Goal: Task Accomplishment & Management: Manage account settings

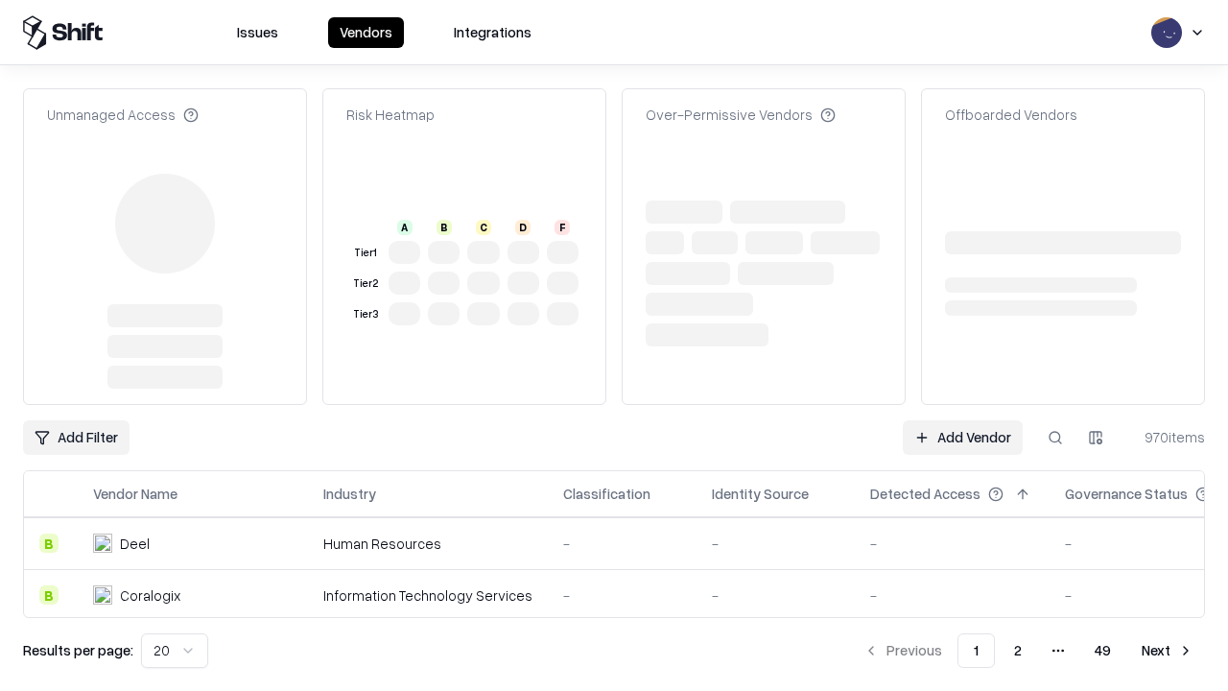
click at [962, 420] on link "Add Vendor" at bounding box center [962, 437] width 120 height 35
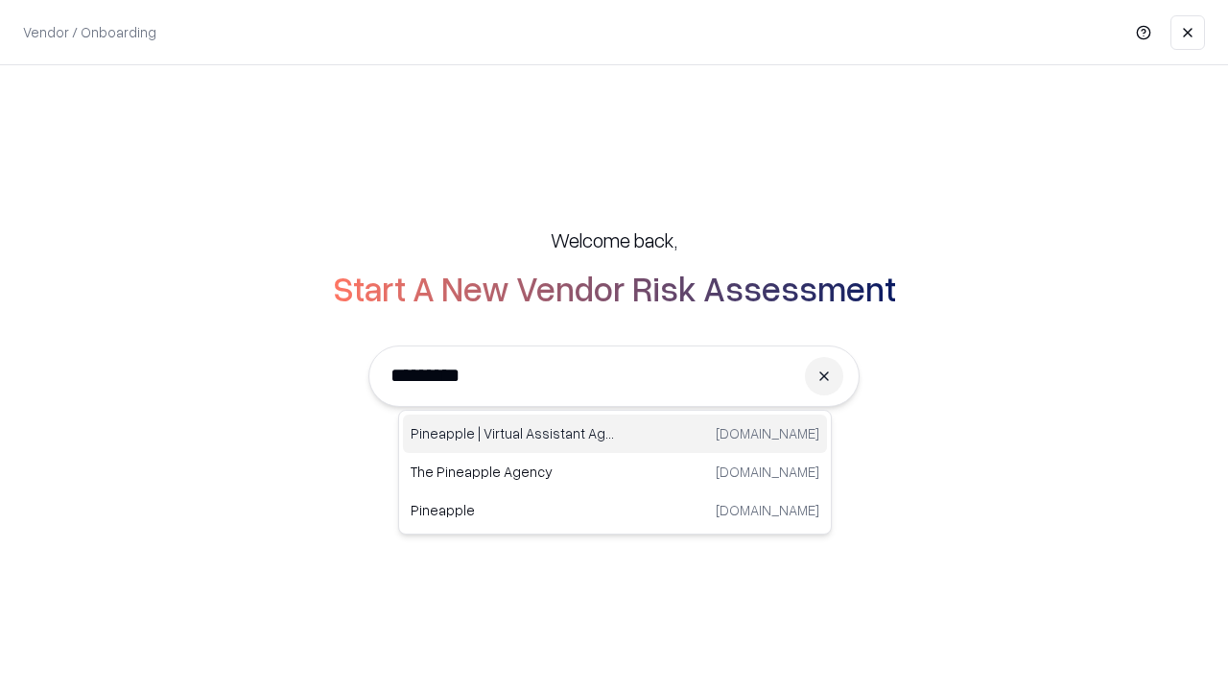
click at [615, 433] on div "Pineapple | Virtual Assistant Agency [DOMAIN_NAME]" at bounding box center [615, 433] width 424 height 38
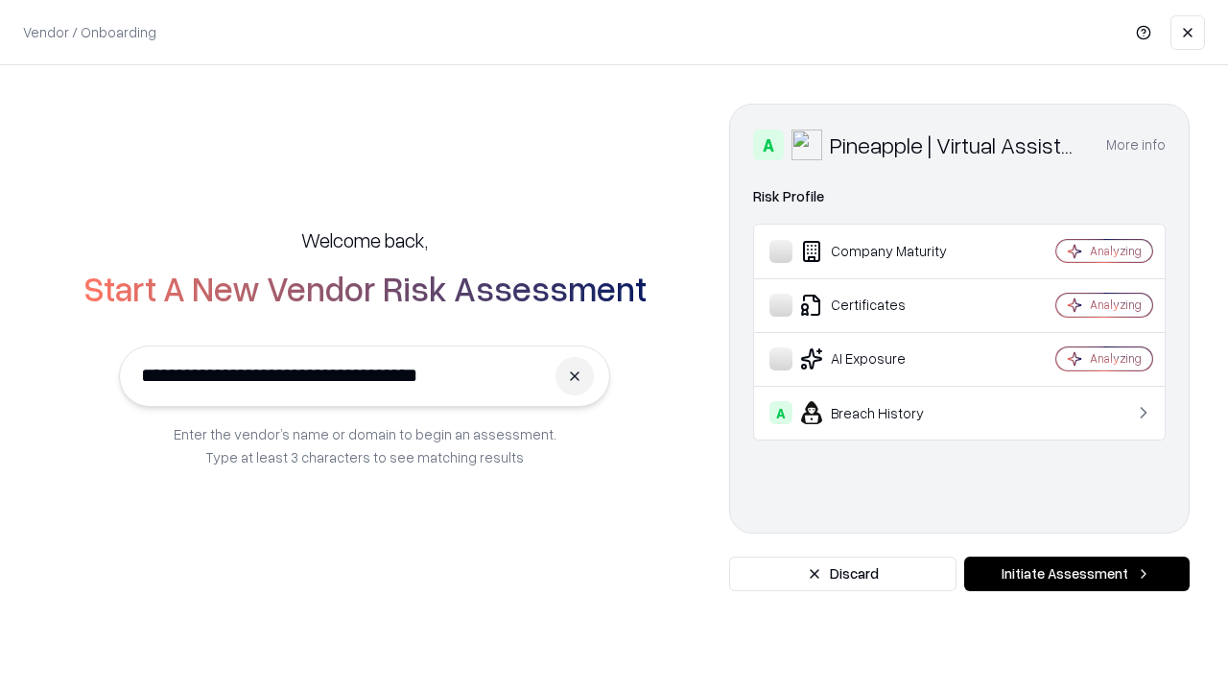
type input "**********"
click at [1076, 574] on button "Initiate Assessment" at bounding box center [1076, 573] width 225 height 35
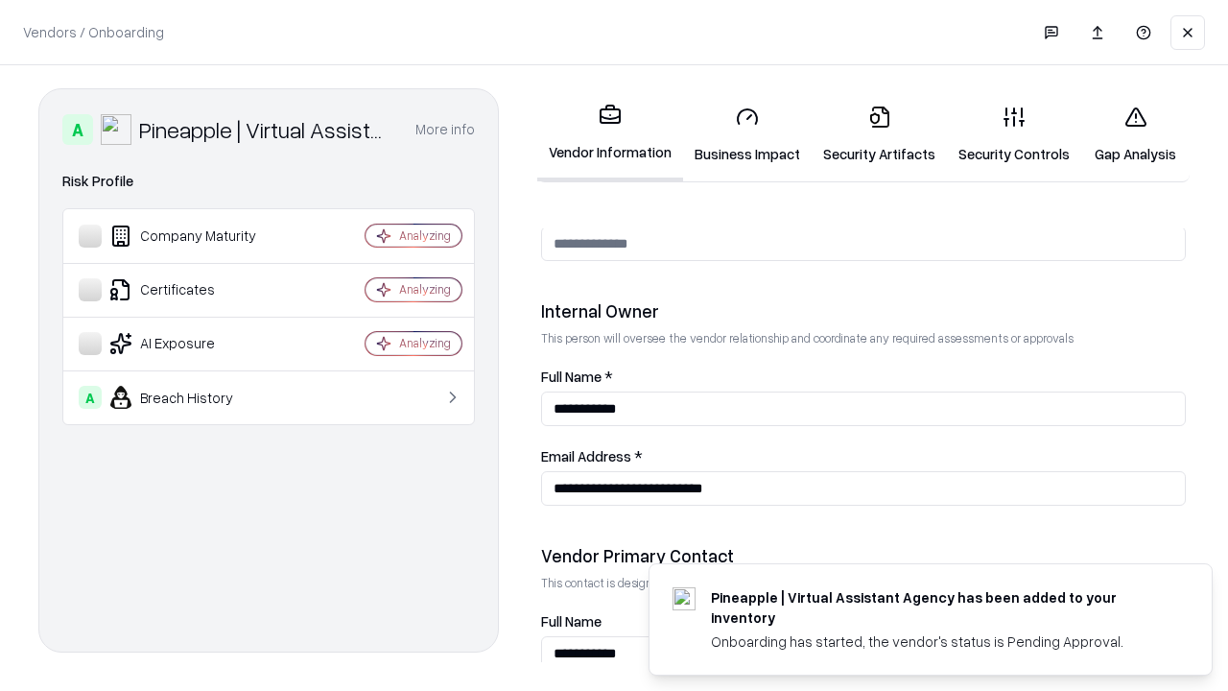
scroll to position [994, 0]
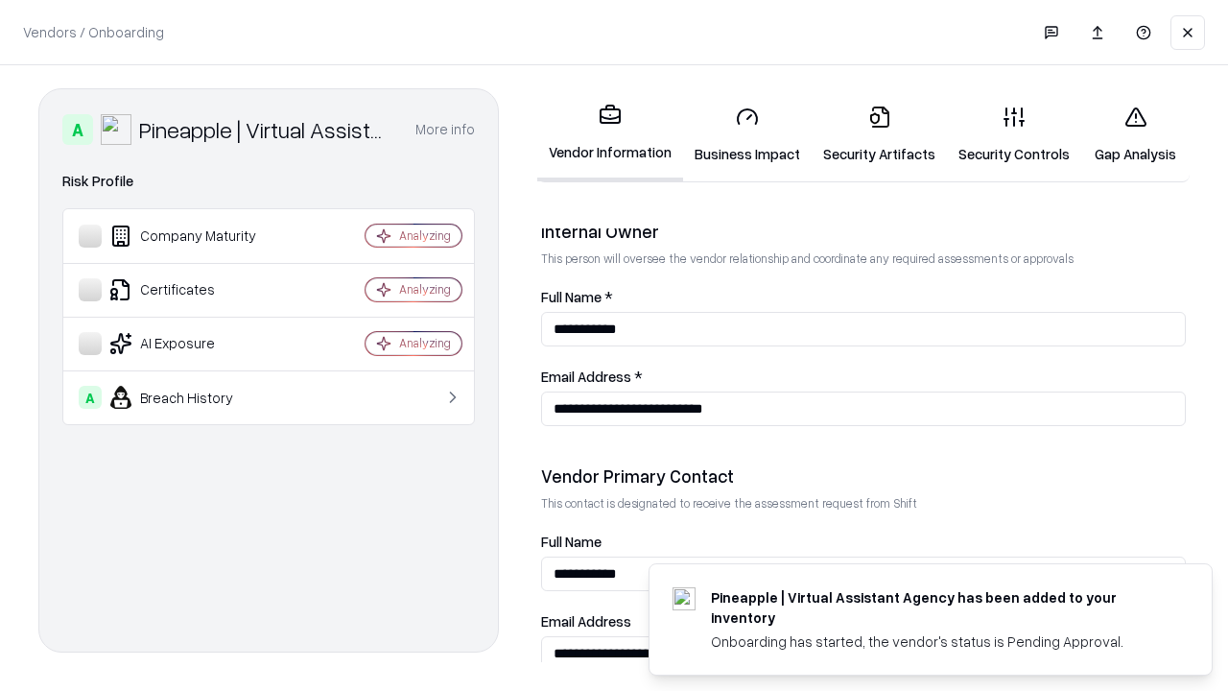
click at [747, 134] on link "Business Impact" at bounding box center [747, 134] width 129 height 89
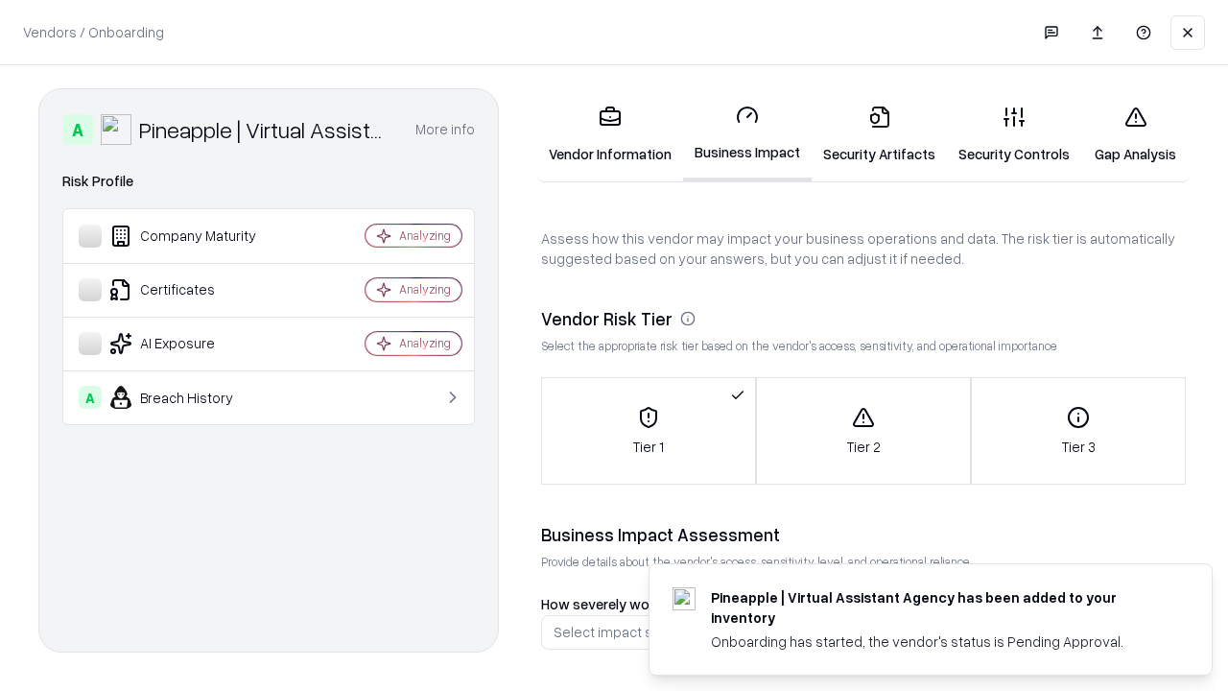
click at [879, 134] on link "Security Artifacts" at bounding box center [878, 134] width 135 height 89
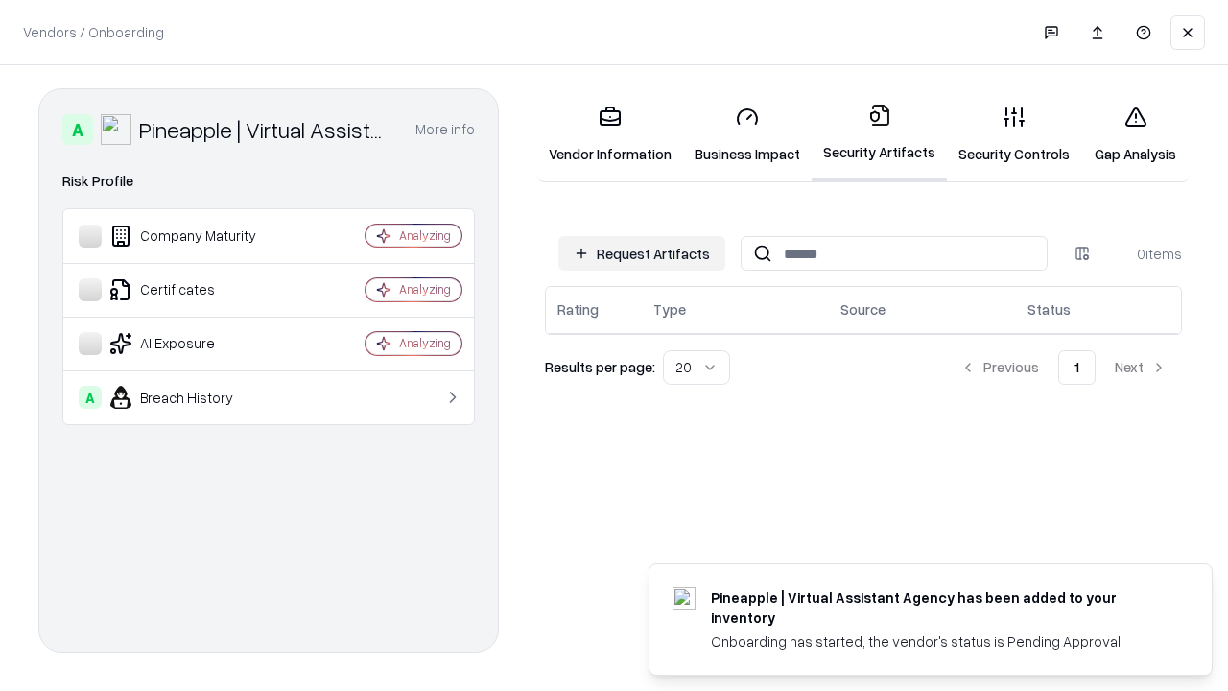
click at [642, 253] on button "Request Artifacts" at bounding box center [641, 253] width 167 height 35
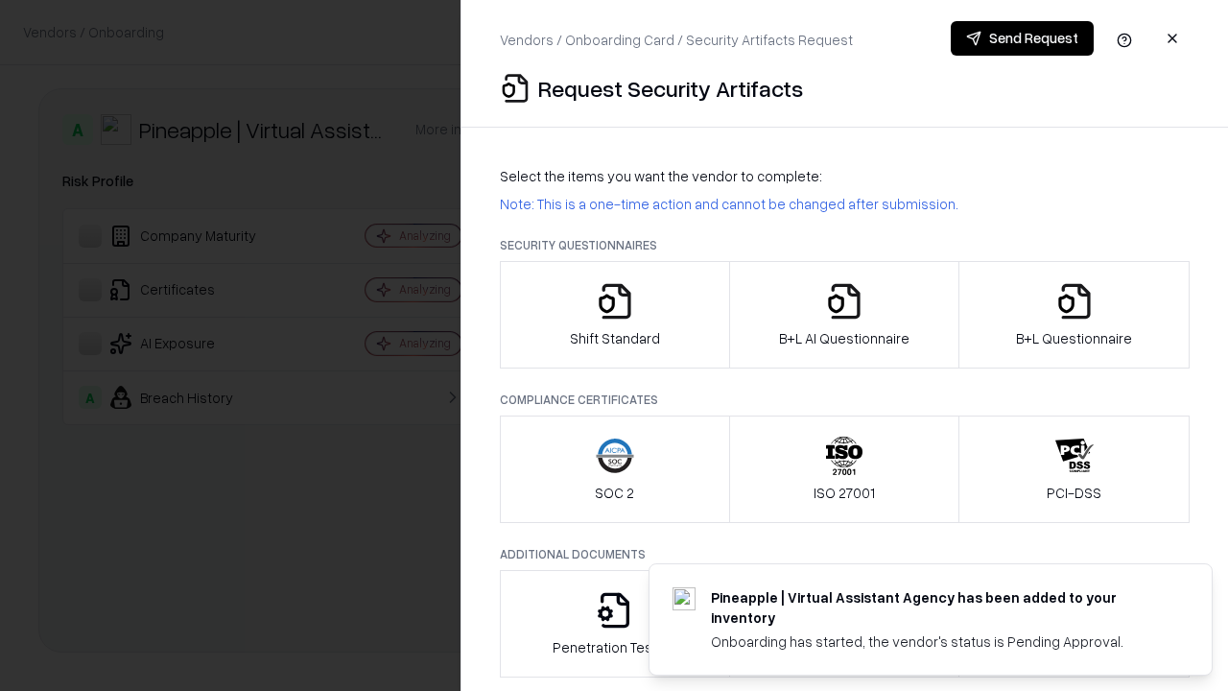
click at [614, 315] on icon "button" at bounding box center [615, 301] width 38 height 38
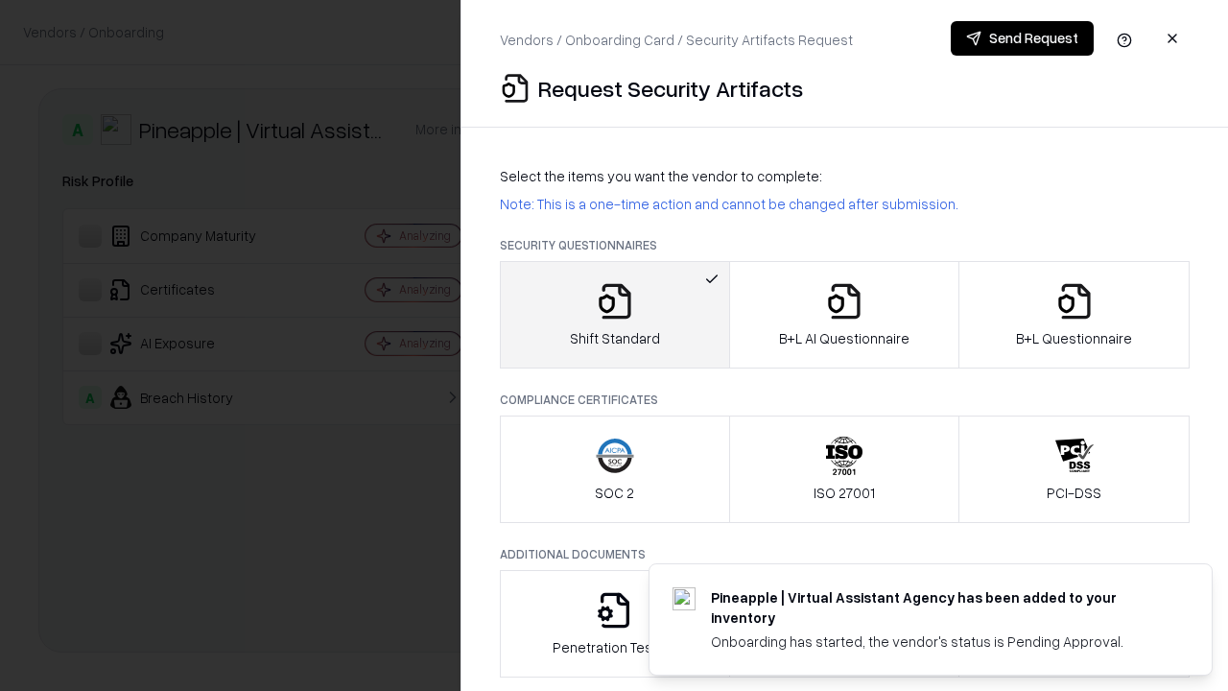
click at [1021, 38] on button "Send Request" at bounding box center [1021, 38] width 143 height 35
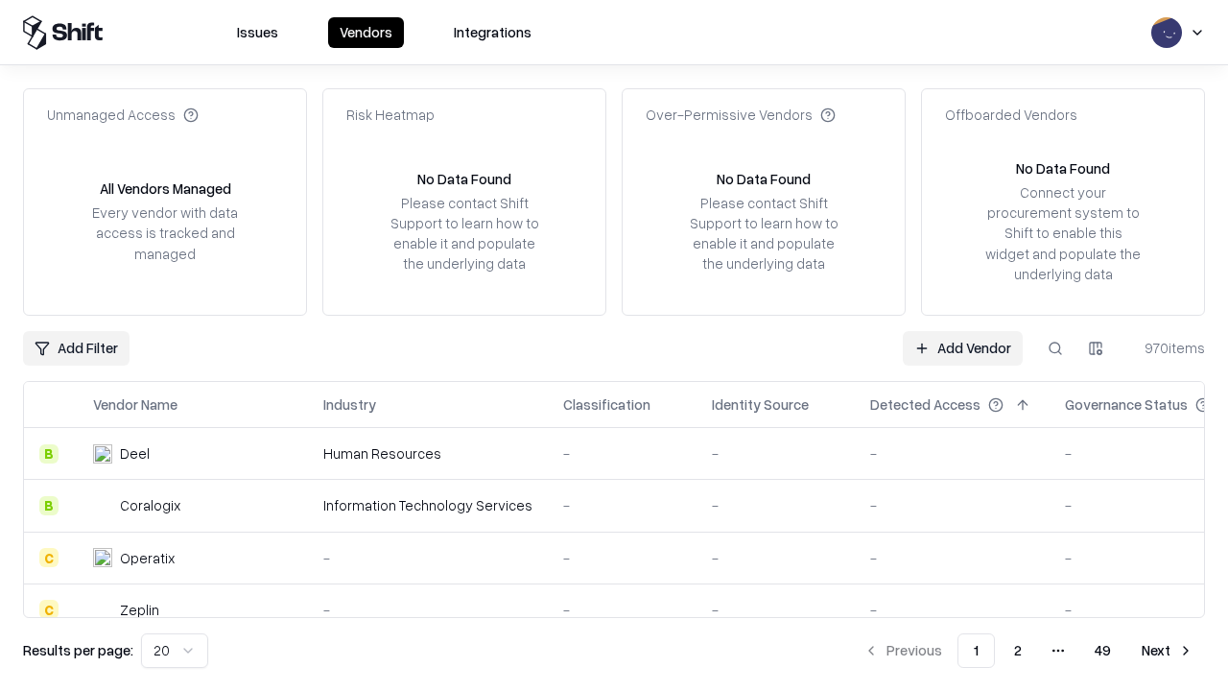
click at [1055, 347] on button at bounding box center [1055, 348] width 35 height 35
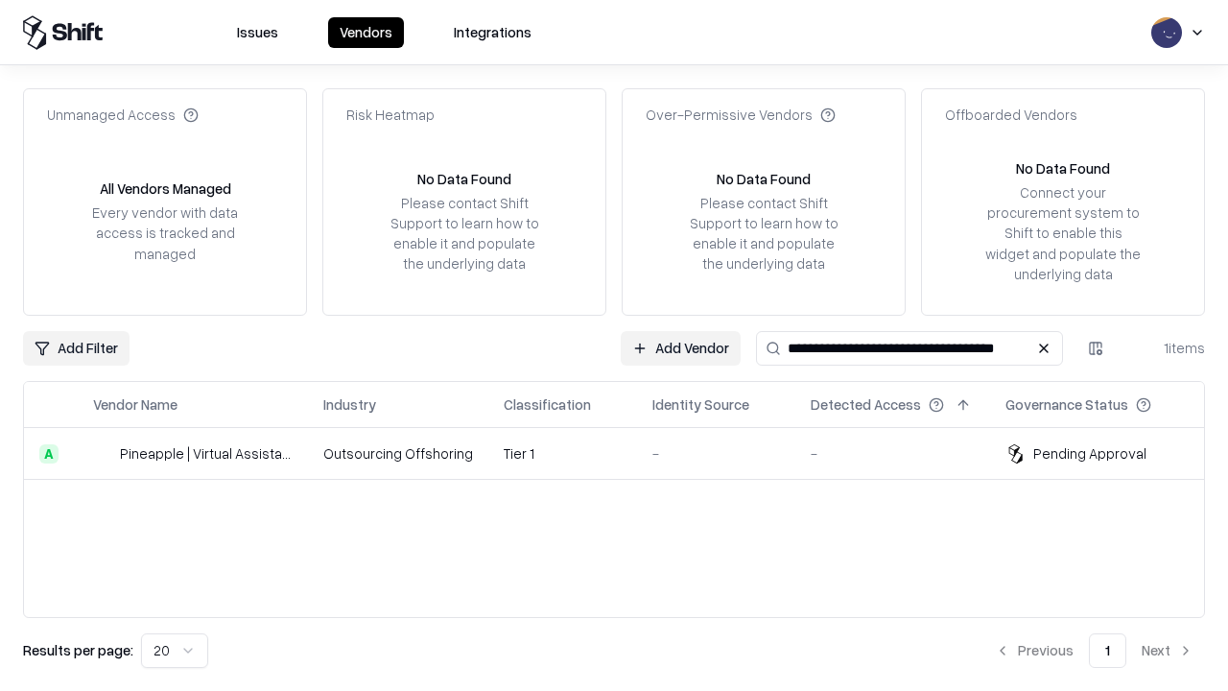
type input "**********"
click at [625, 453] on td "Tier 1" at bounding box center [562, 454] width 149 height 52
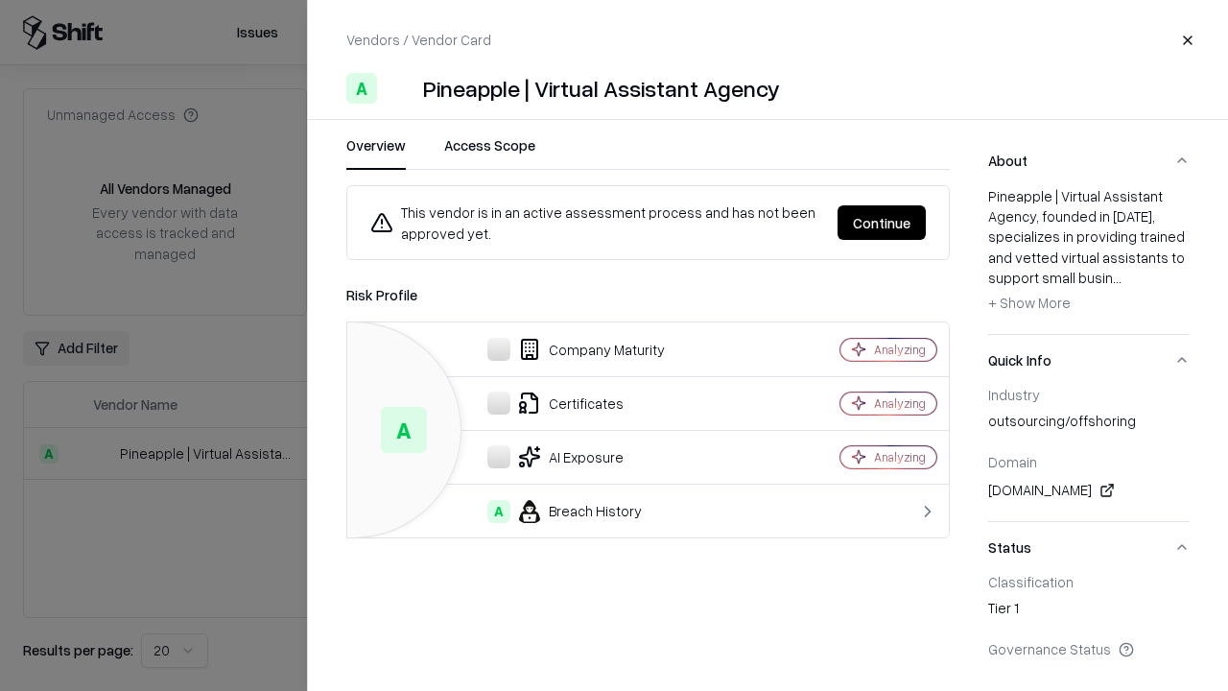
click at [881, 223] on button "Continue" at bounding box center [881, 222] width 88 height 35
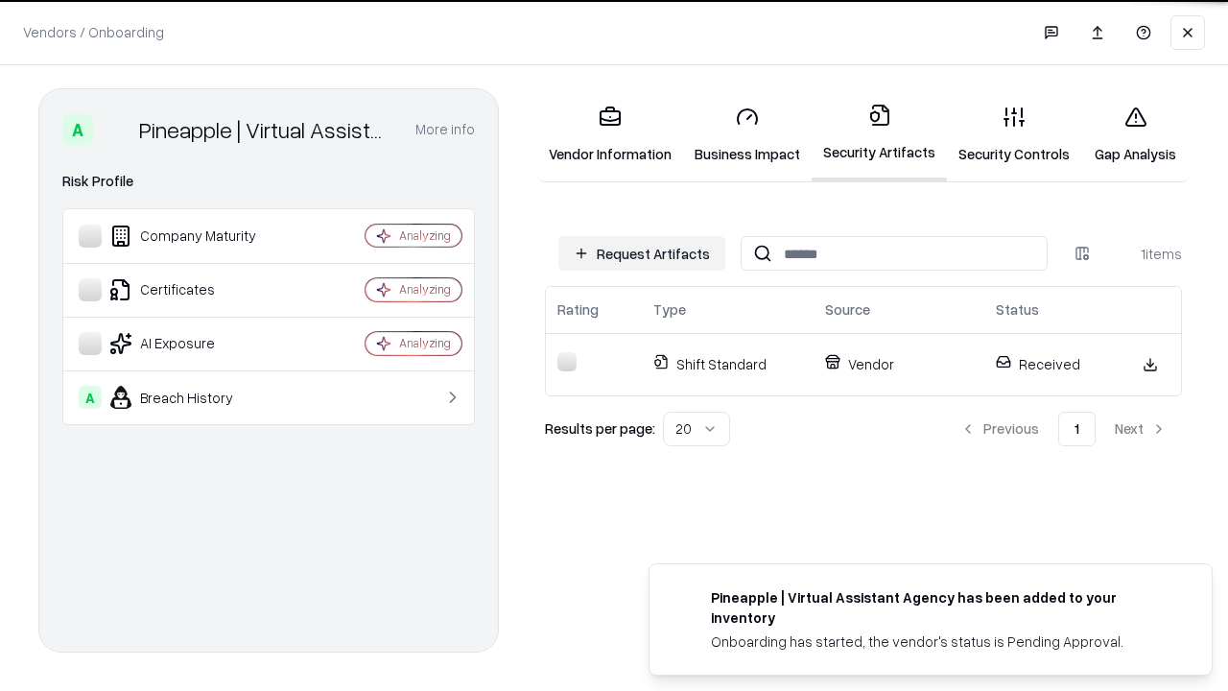
click at [1135, 134] on link "Gap Analysis" at bounding box center [1135, 134] width 108 height 89
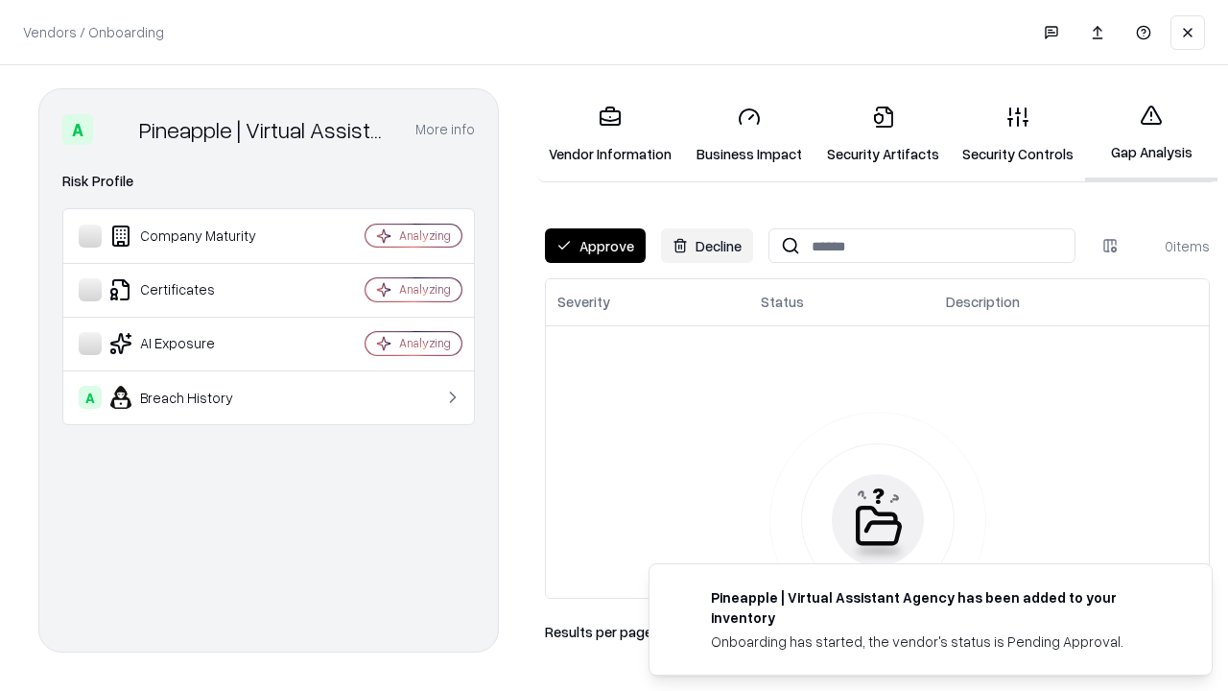
click at [595, 246] on button "Approve" at bounding box center [595, 245] width 101 height 35
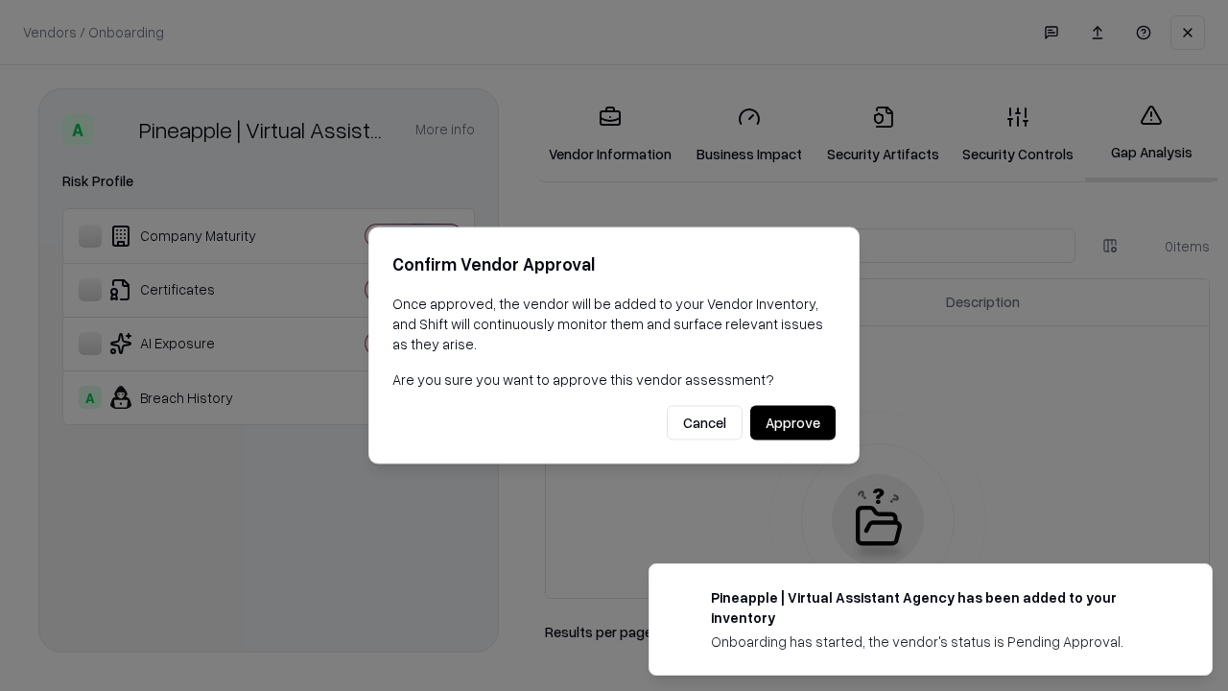
click at [792, 422] on button "Approve" at bounding box center [792, 423] width 85 height 35
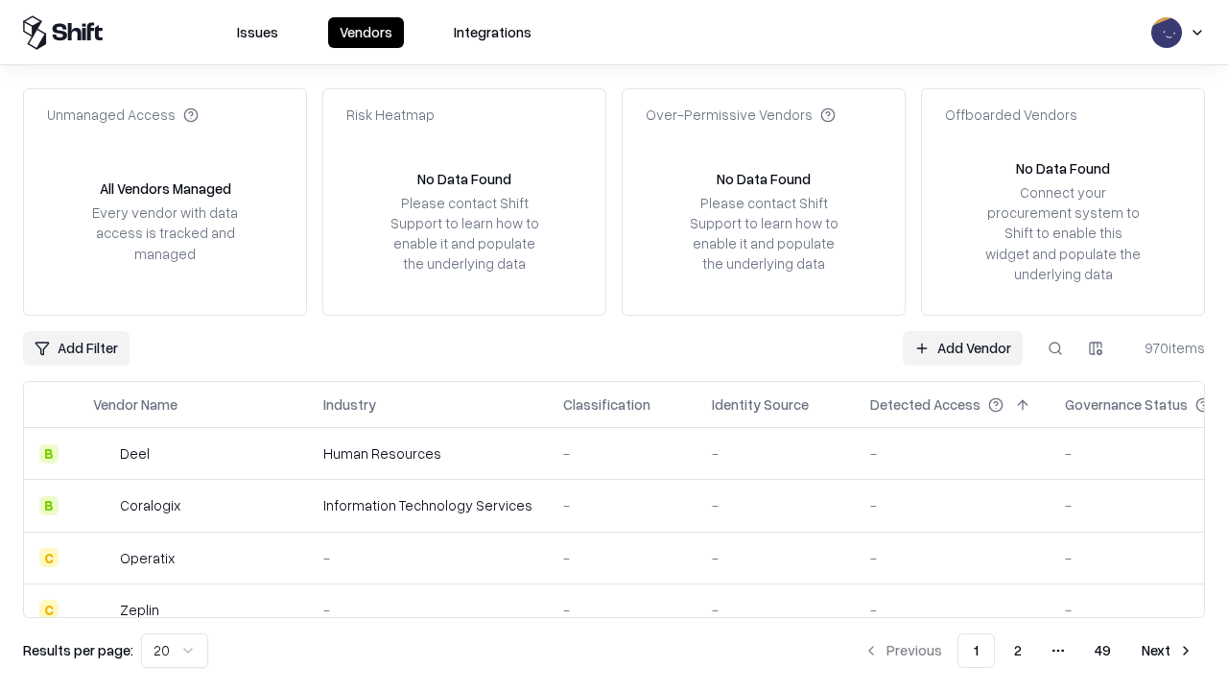
type input "**********"
click at [962, 347] on link "Add Vendor" at bounding box center [962, 348] width 120 height 35
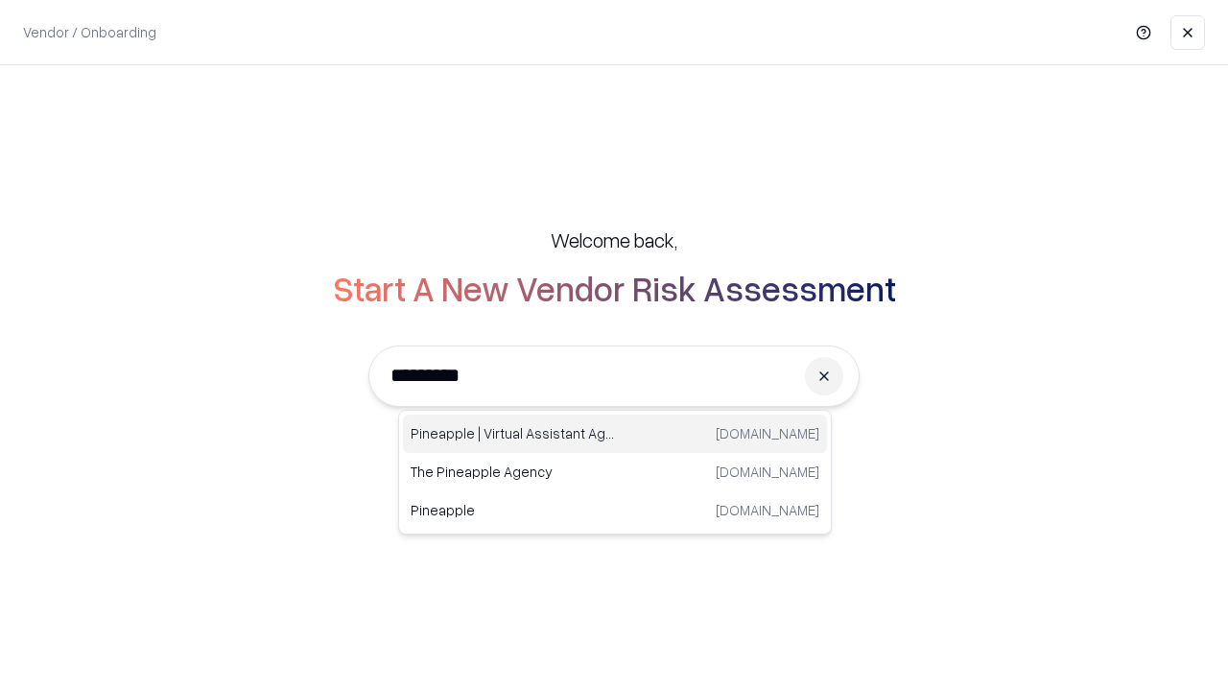
click at [615, 433] on div "Pineapple | Virtual Assistant Agency [DOMAIN_NAME]" at bounding box center [615, 433] width 424 height 38
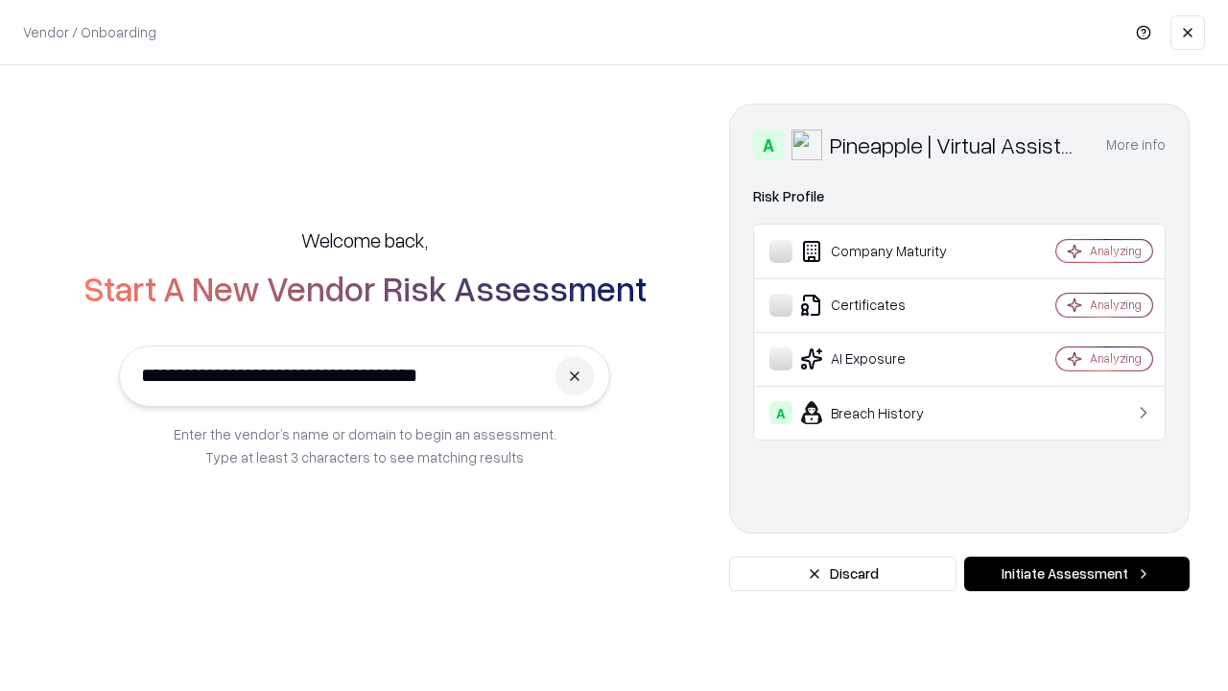
type input "**********"
click at [1076, 574] on button "Initiate Assessment" at bounding box center [1076, 573] width 225 height 35
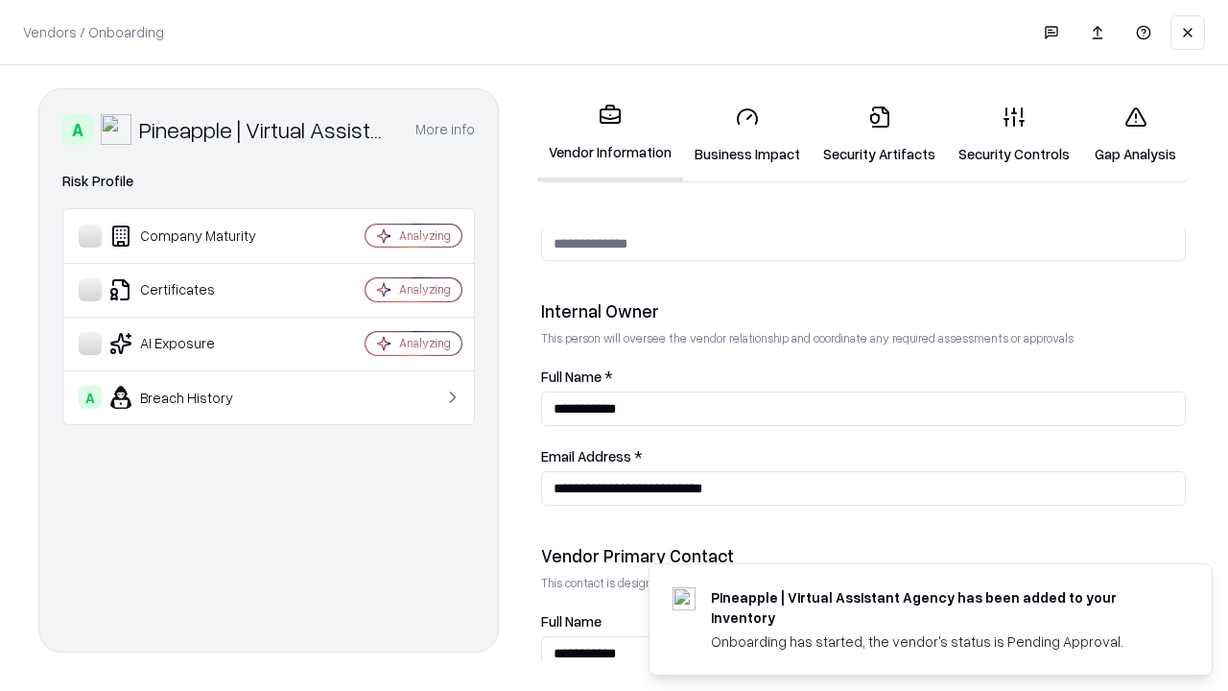
scroll to position [994, 0]
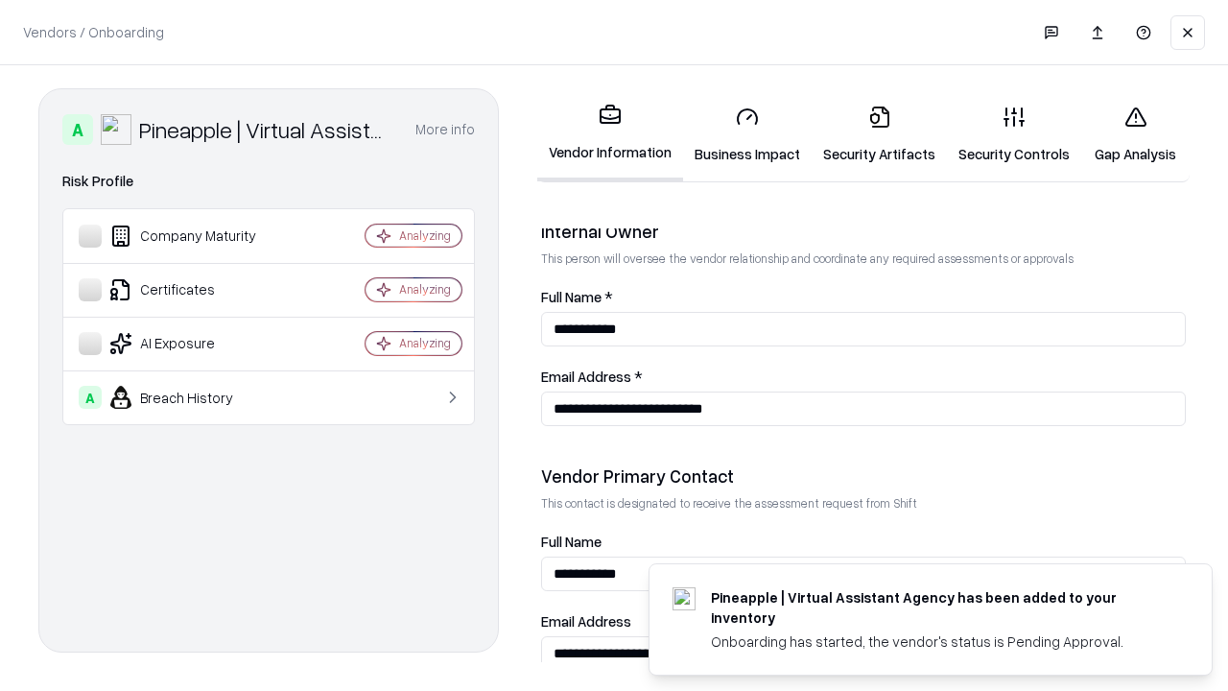
click at [1135, 134] on link "Gap Analysis" at bounding box center [1135, 134] width 108 height 89
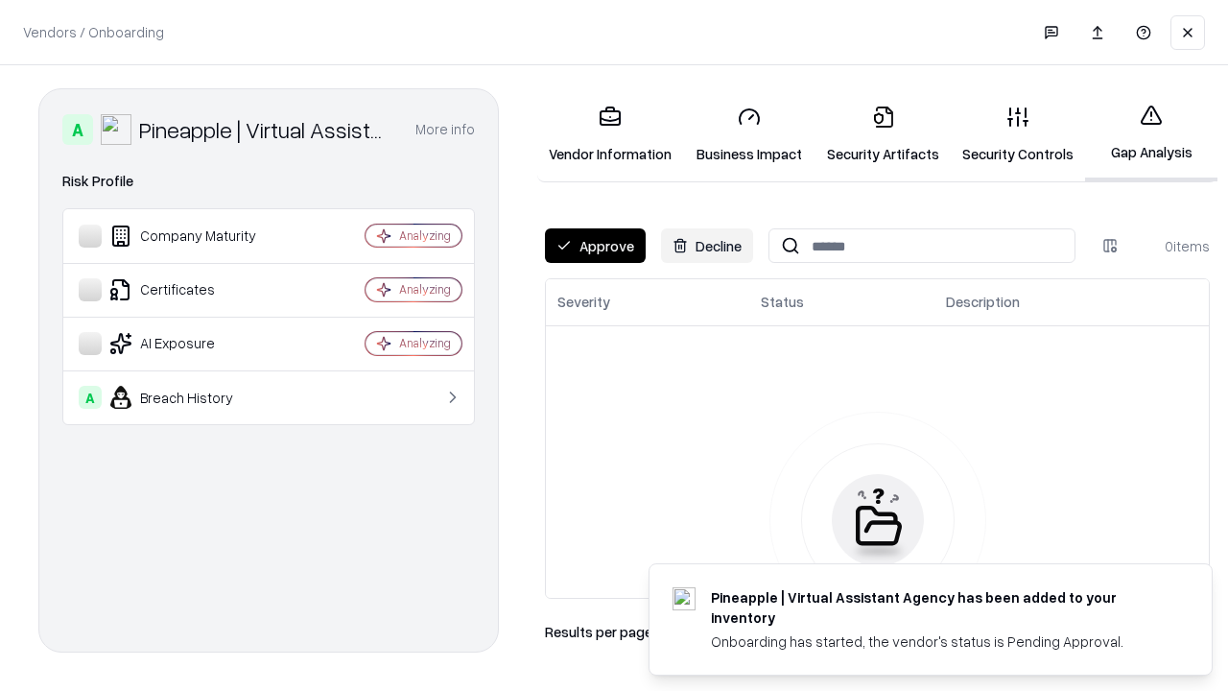
click at [595, 246] on button "Approve" at bounding box center [595, 245] width 101 height 35
